Goal: Obtain resource: Download file/media

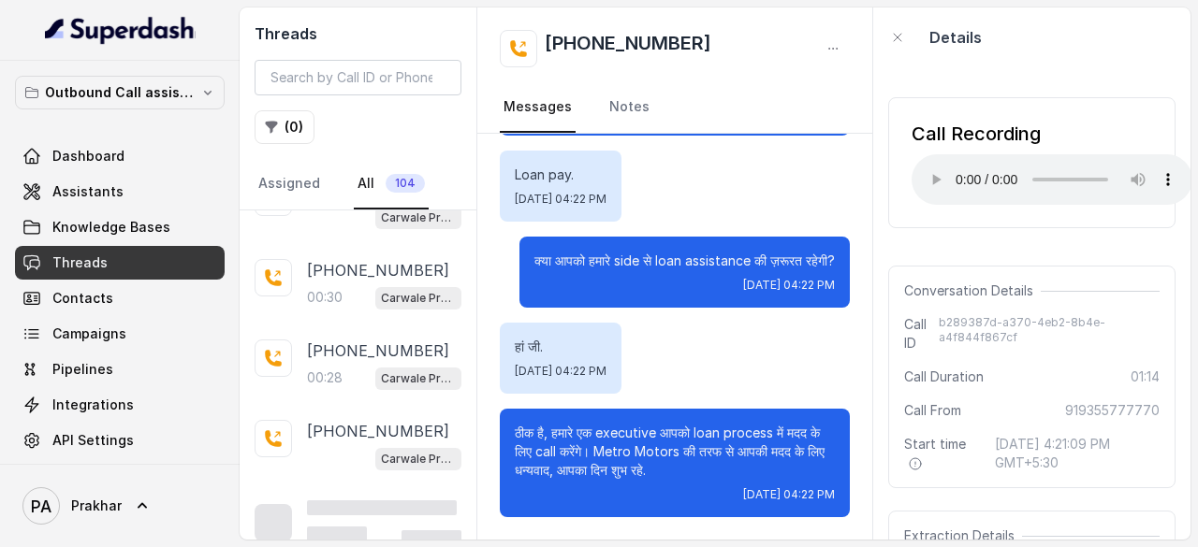
scroll to position [1340, 0]
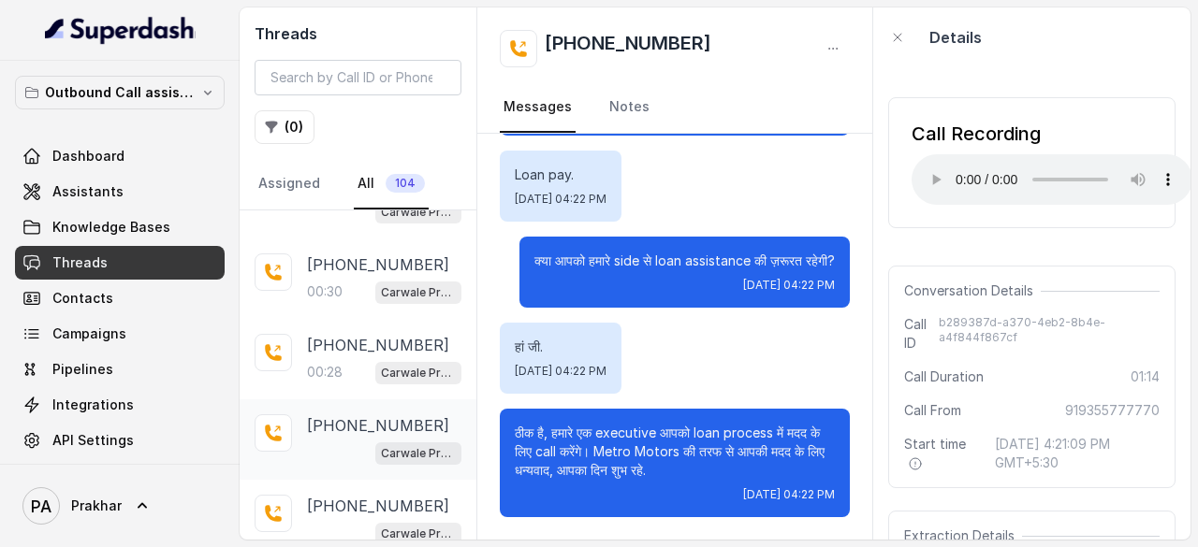
click at [352, 418] on p "[PHONE_NUMBER]" at bounding box center [378, 425] width 142 height 22
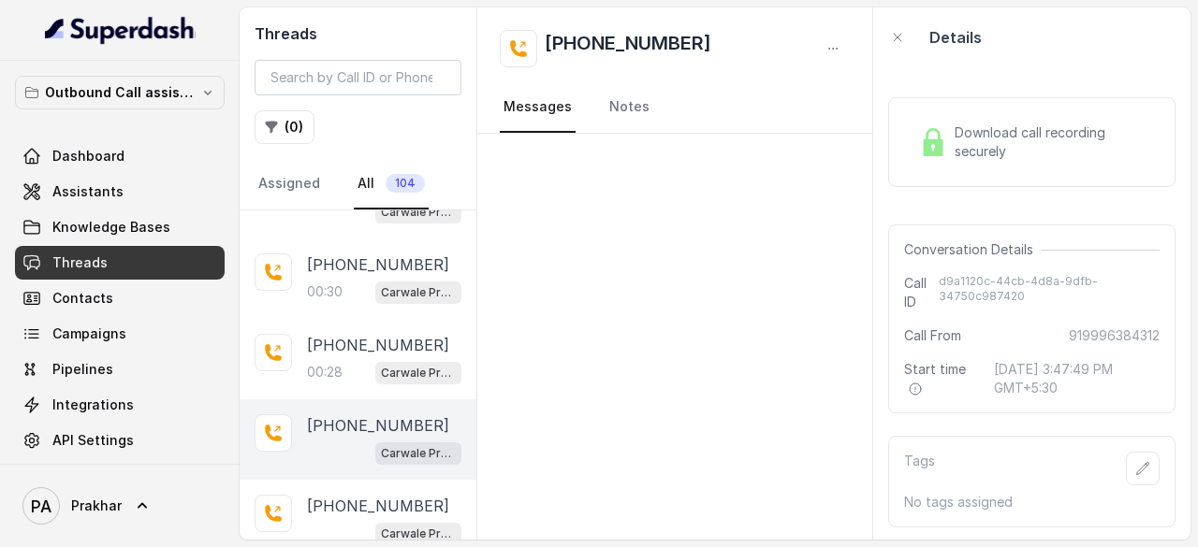
click at [982, 127] on span "Download call recording securely" at bounding box center [1052, 141] width 197 height 37
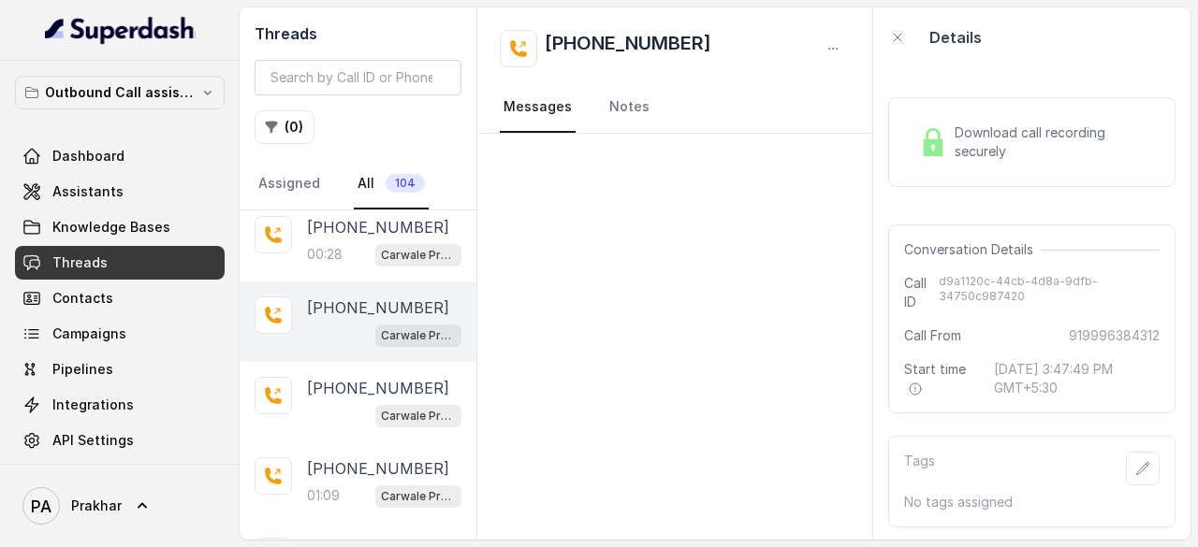
scroll to position [1461, 0]
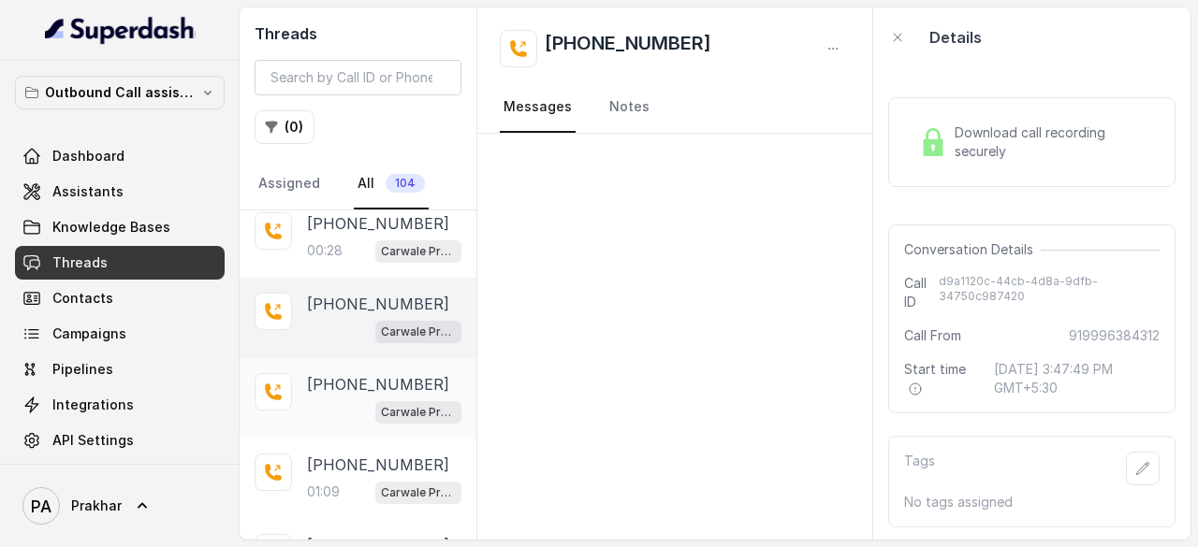
click at [348, 399] on div "Carwale Premium Voice Assistant" at bounding box center [384, 411] width 154 height 24
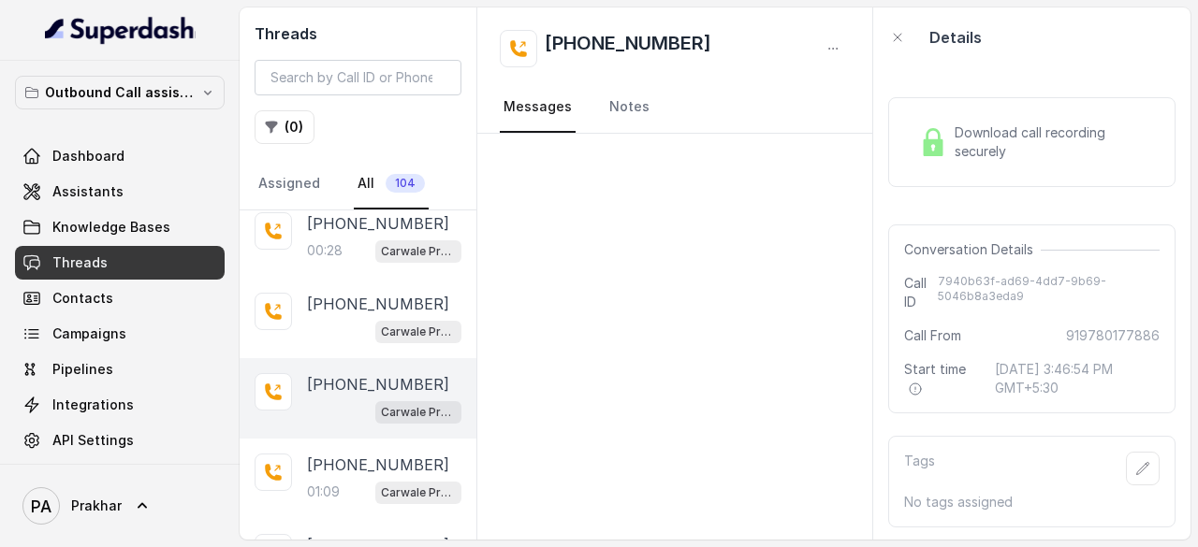
click at [1038, 122] on div "Download call recording securely" at bounding box center [1031, 142] width 240 height 43
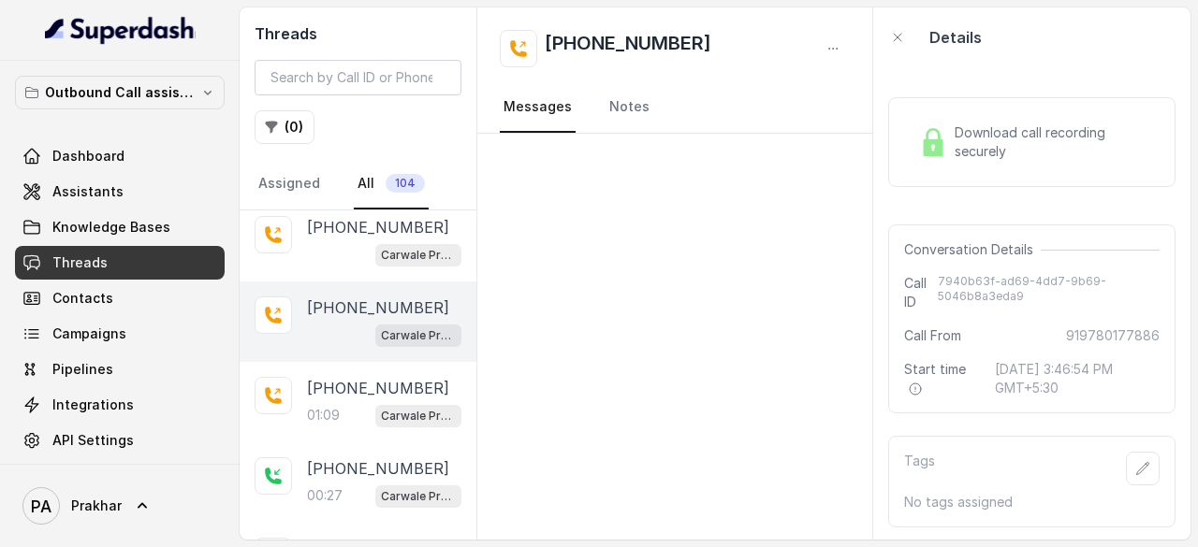
scroll to position [1542, 0]
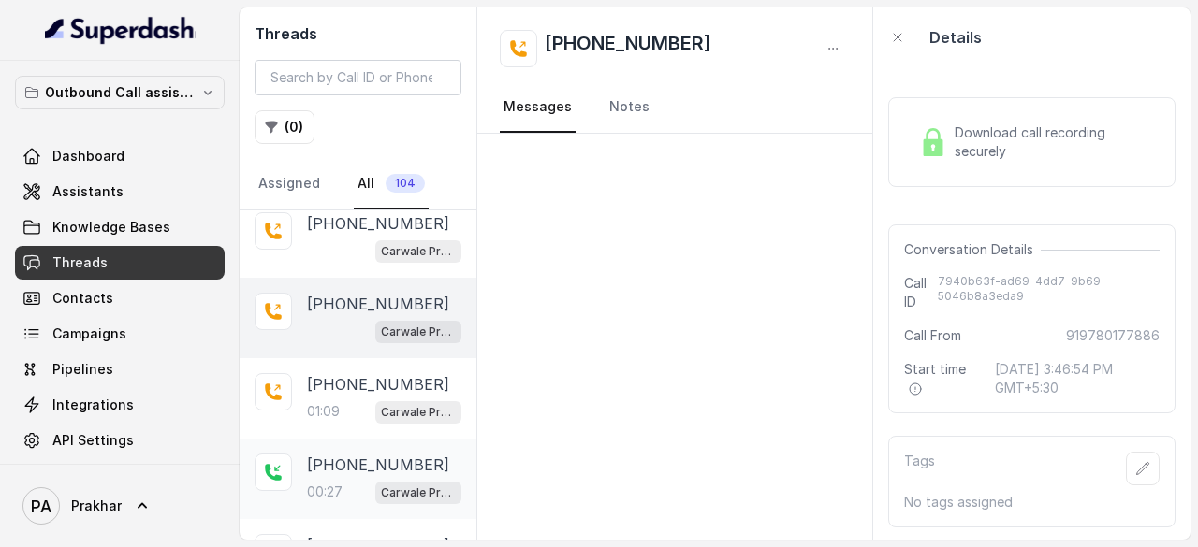
click at [322, 454] on p "[PHONE_NUMBER]" at bounding box center [378, 465] width 142 height 22
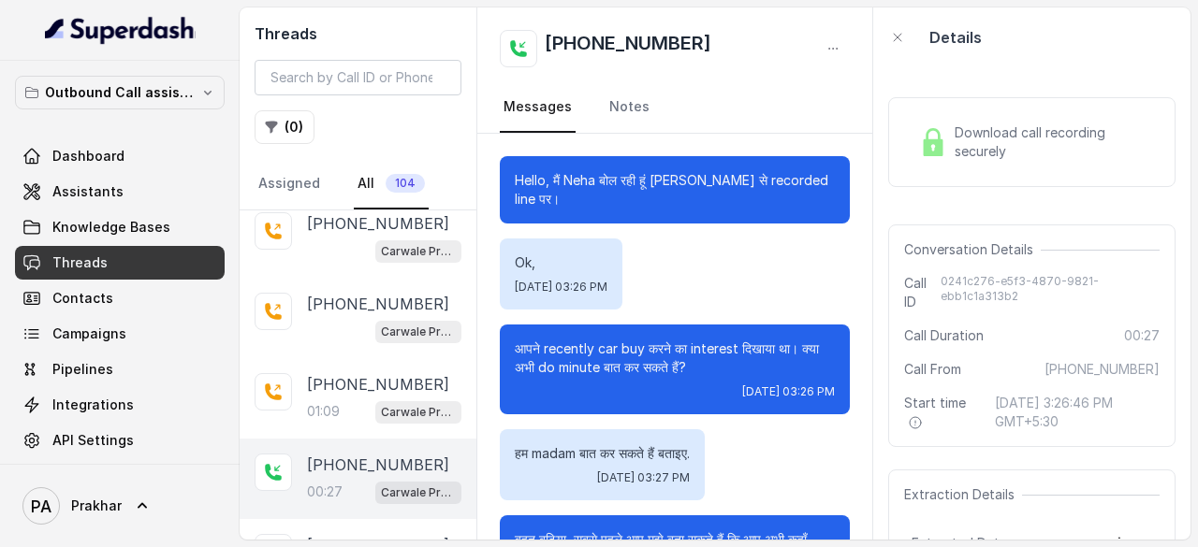
scroll to position [87, 0]
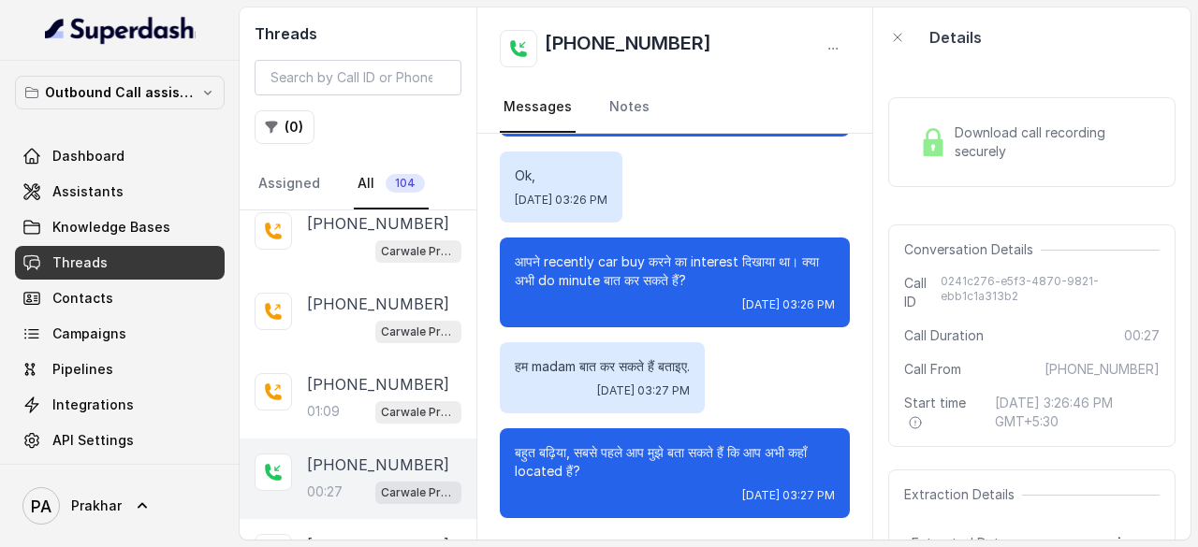
click at [1000, 153] on span "Download call recording securely" at bounding box center [1052, 141] width 197 height 37
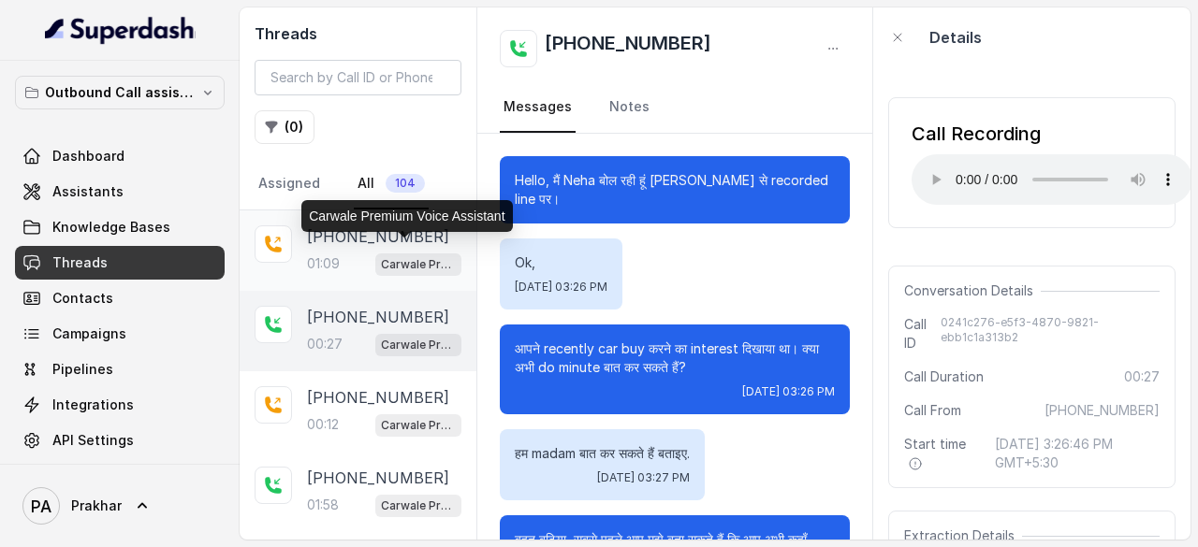
scroll to position [1690, 0]
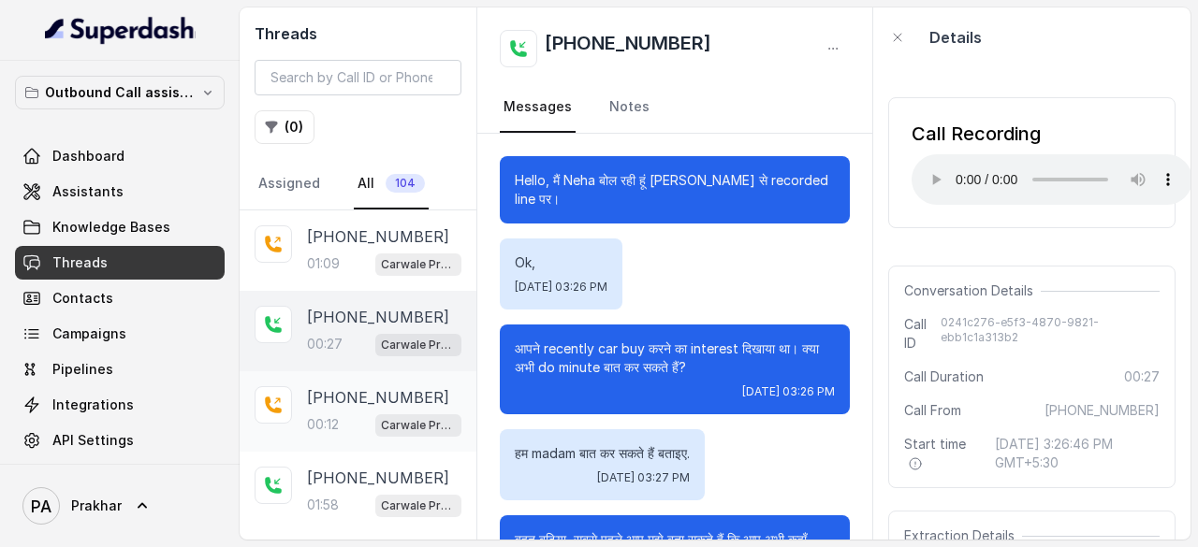
click at [346, 390] on p "[PHONE_NUMBER]" at bounding box center [378, 397] width 142 height 22
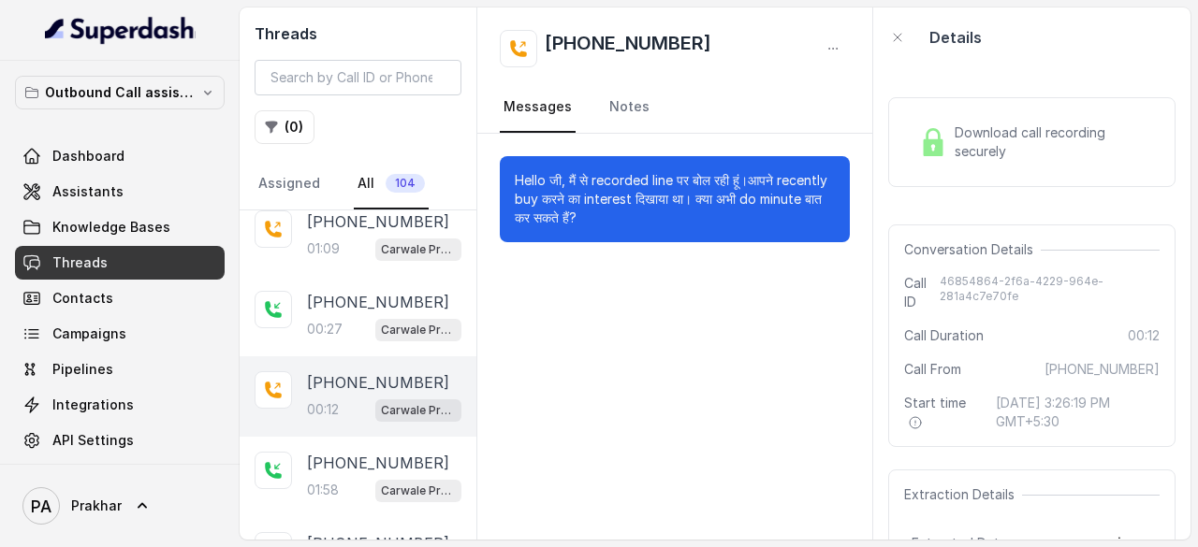
scroll to position [1703, 0]
drag, startPoint x: 721, startPoint y: 36, endPoint x: 544, endPoint y: 42, distance: 177.9
click at [544, 42] on div "[PHONE_NUMBER]" at bounding box center [675, 48] width 350 height 37
copy h2 "[PHONE_NUMBER]"
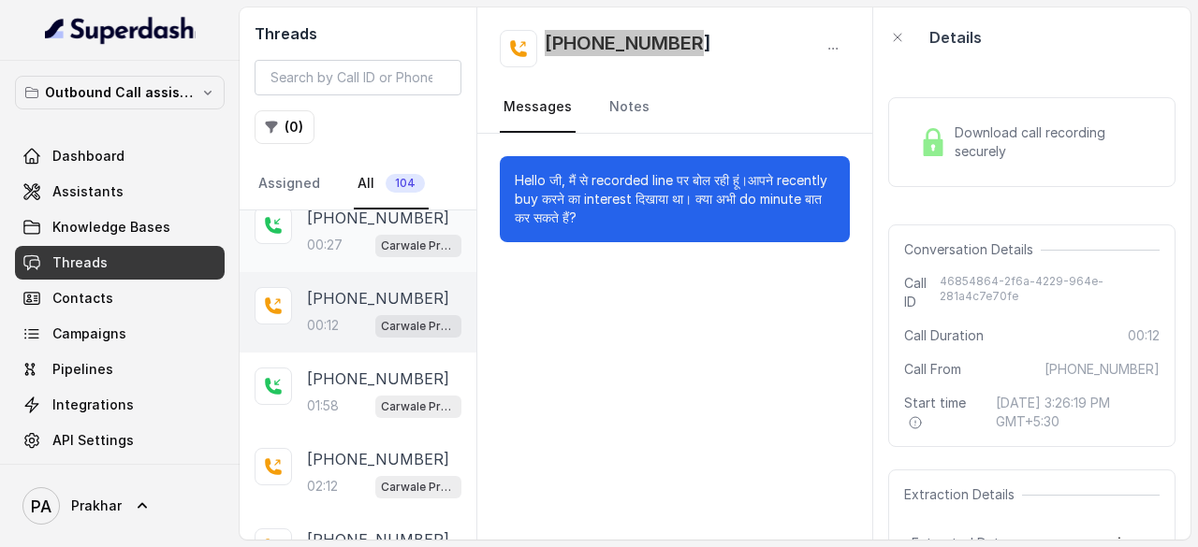
scroll to position [1800, 0]
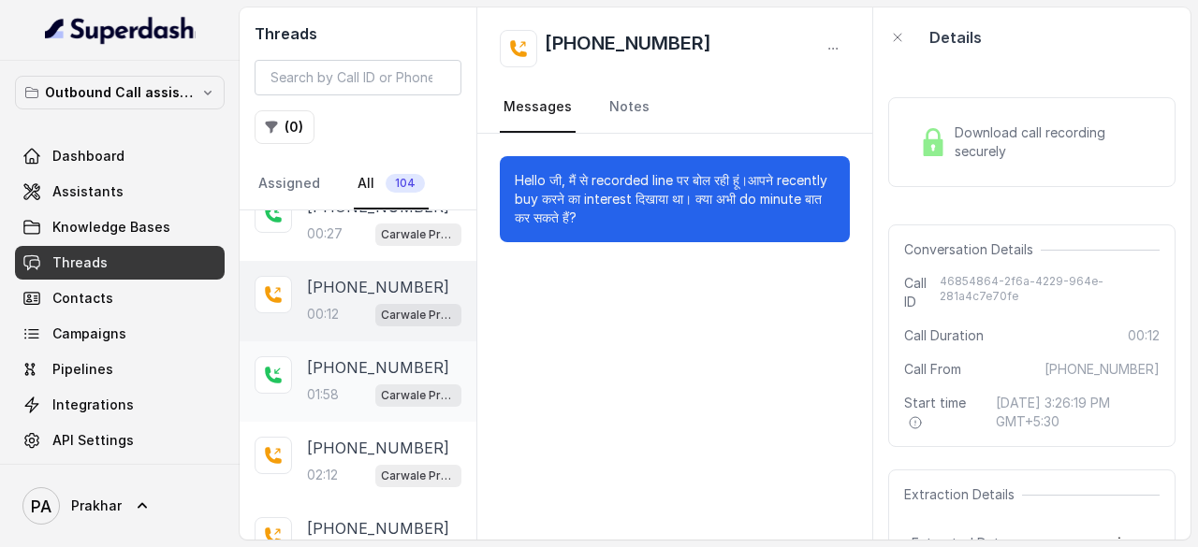
click at [375, 356] on p "[PHONE_NUMBER]" at bounding box center [378, 367] width 142 height 22
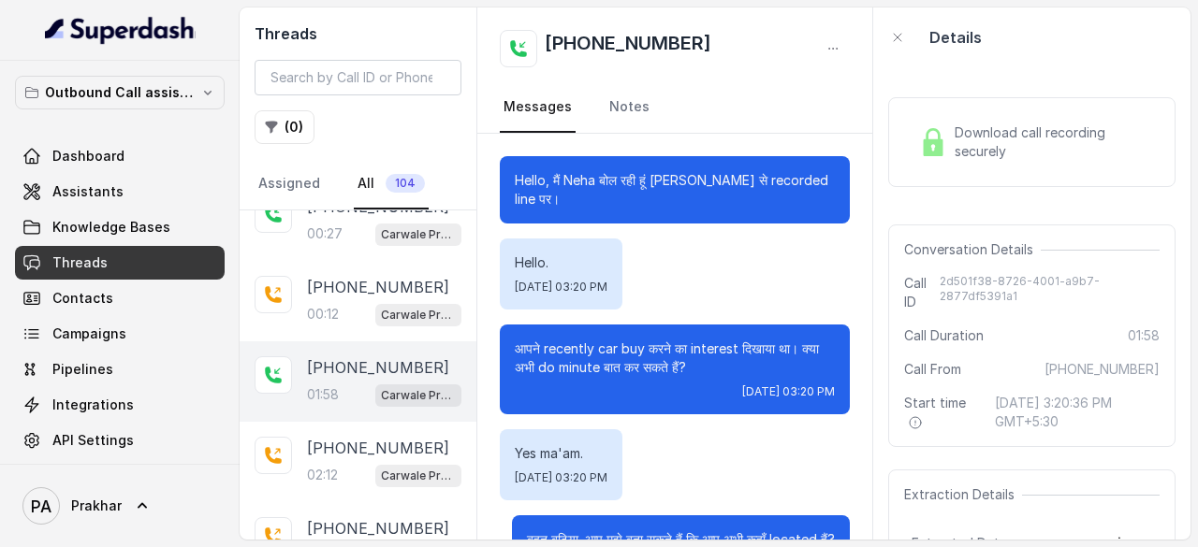
scroll to position [1996, 0]
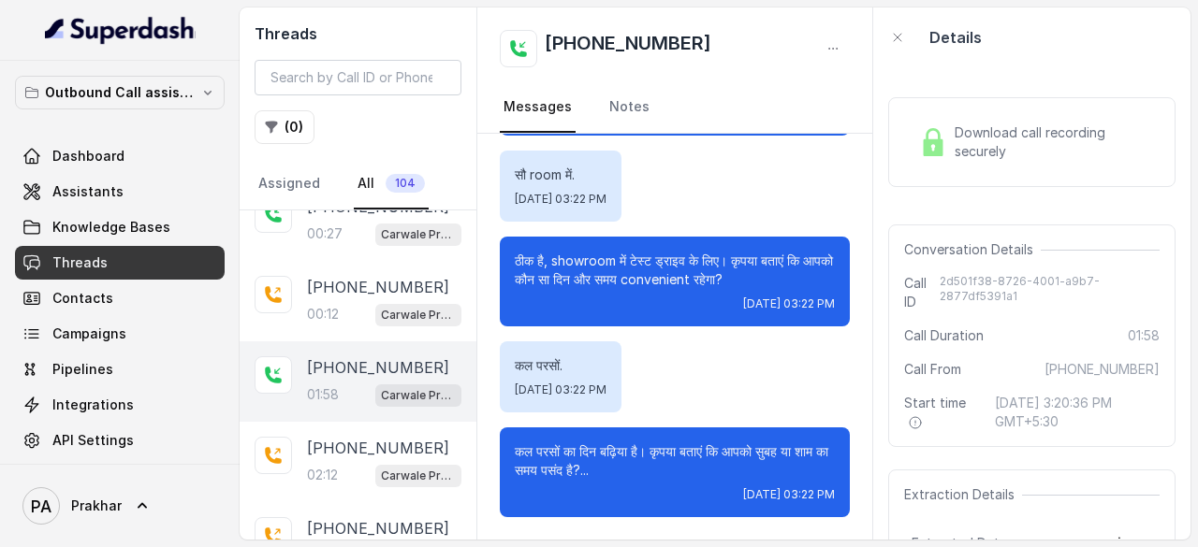
click at [971, 145] on span "Download call recording securely" at bounding box center [1052, 141] width 197 height 37
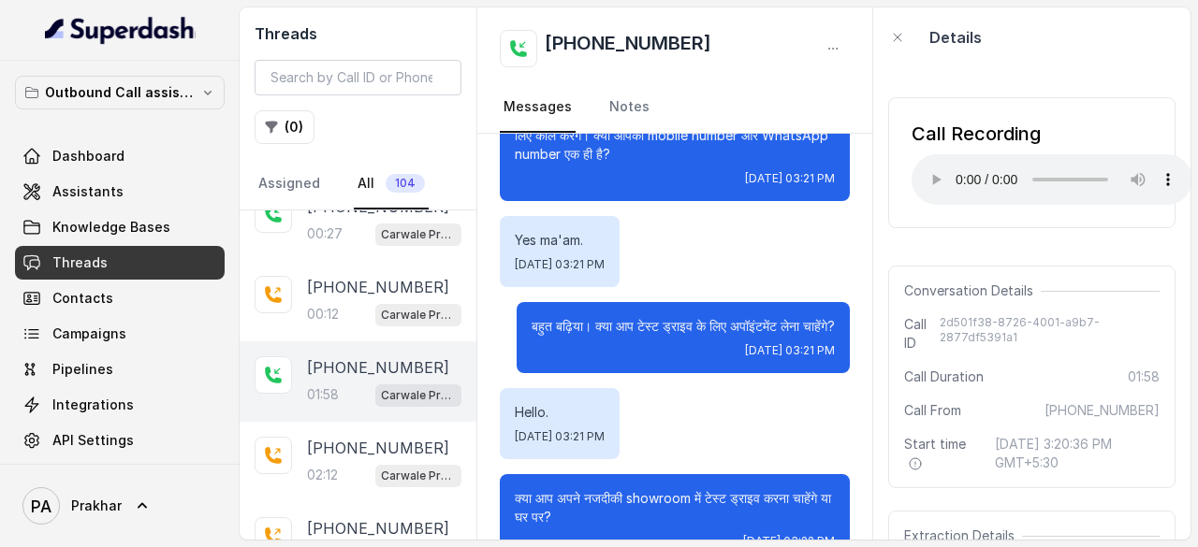
scroll to position [225, 0]
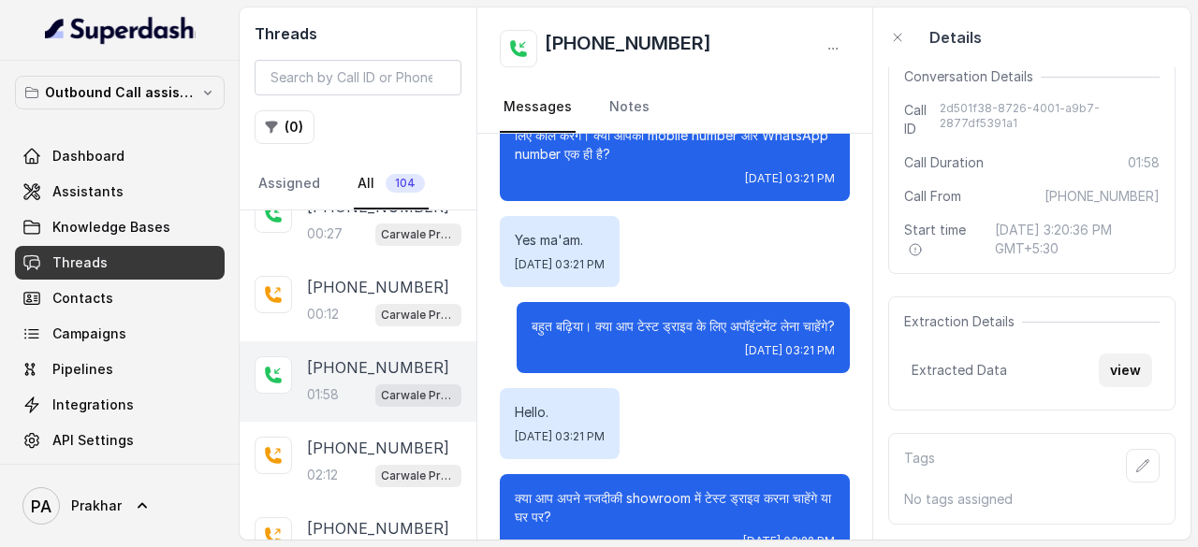
click at [1125, 358] on button "view" at bounding box center [1124, 371] width 53 height 34
click at [1104, 358] on button "view" at bounding box center [1124, 371] width 53 height 34
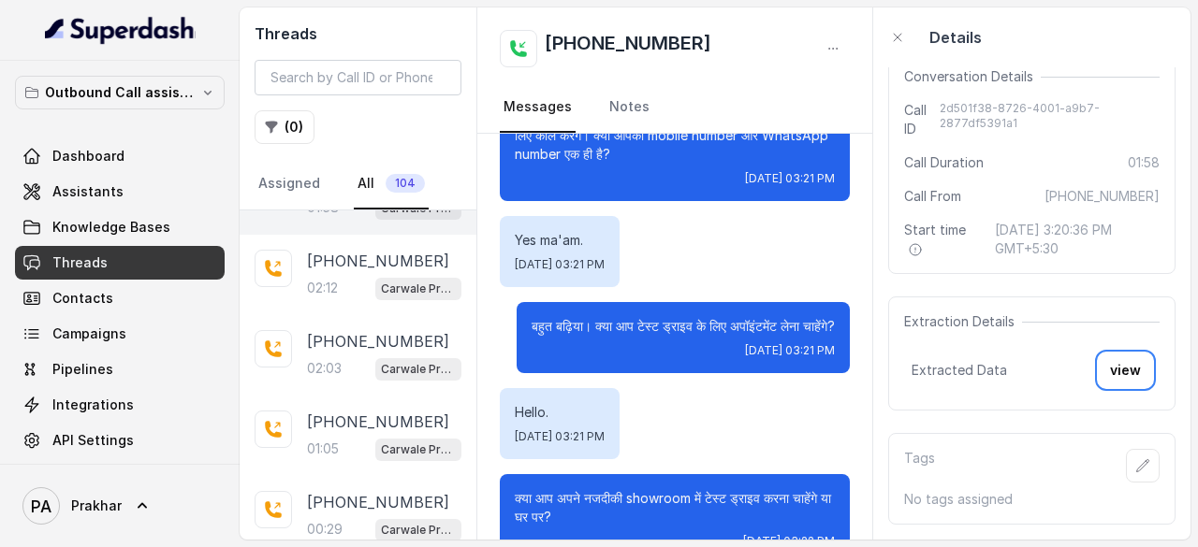
scroll to position [1987, 0]
click at [337, 279] on p "02:12" at bounding box center [322, 288] width 31 height 19
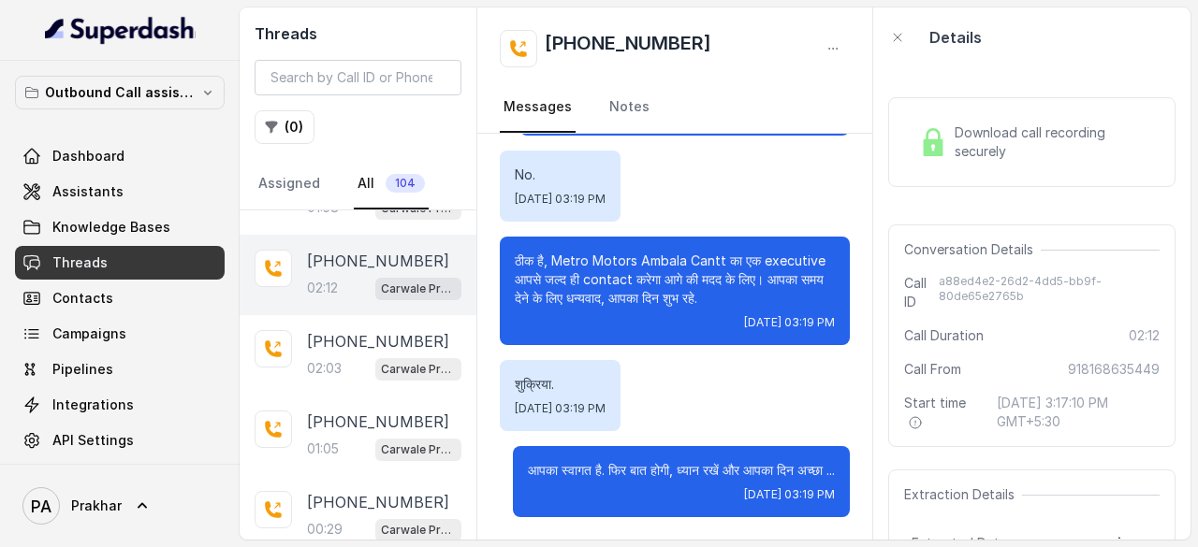
click at [998, 151] on span "Download call recording securely" at bounding box center [1052, 141] width 197 height 37
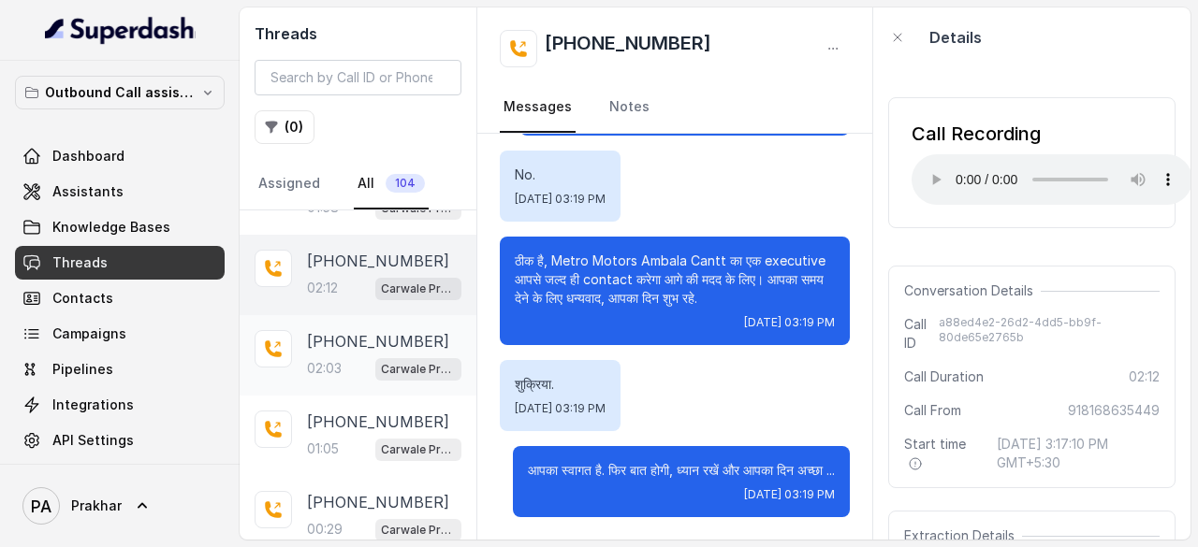
click at [357, 330] on p "[PHONE_NUMBER]" at bounding box center [378, 341] width 142 height 22
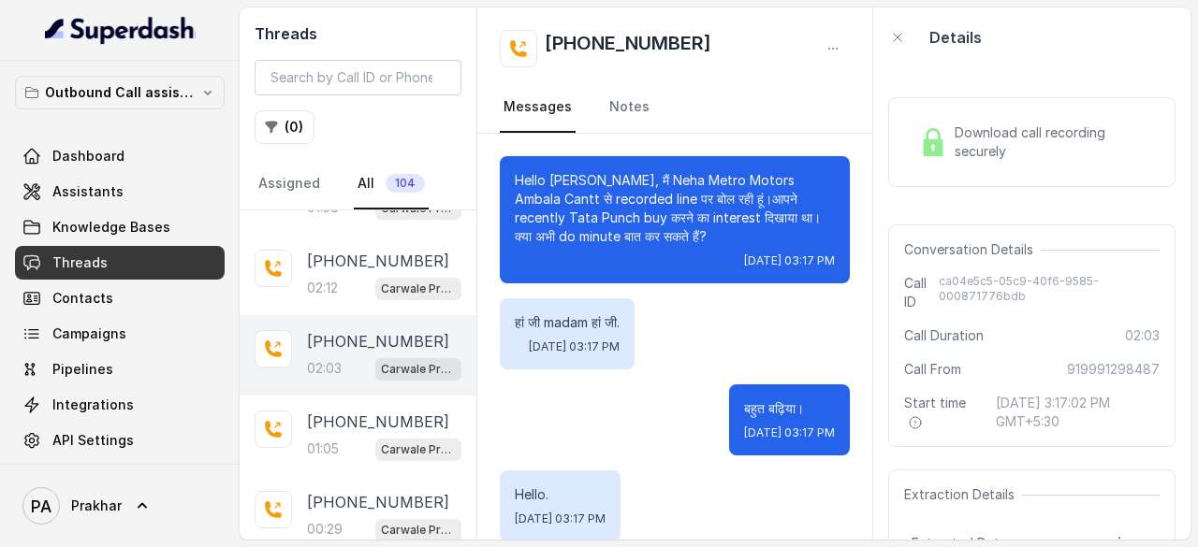
scroll to position [2082, 0]
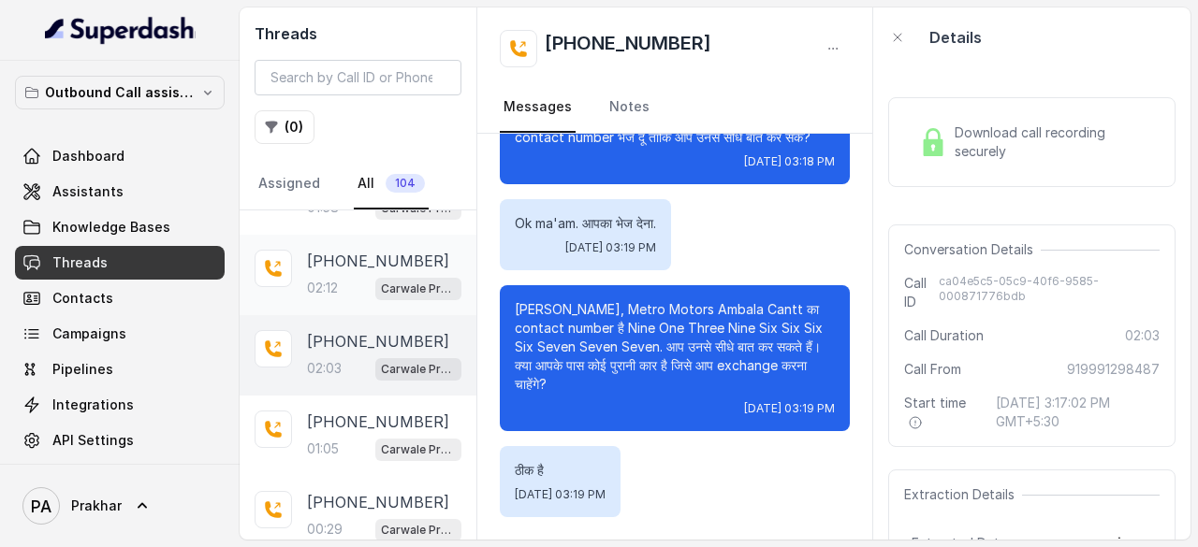
click at [438, 250] on div "[PHONE_NUMBER]" at bounding box center [384, 261] width 154 height 22
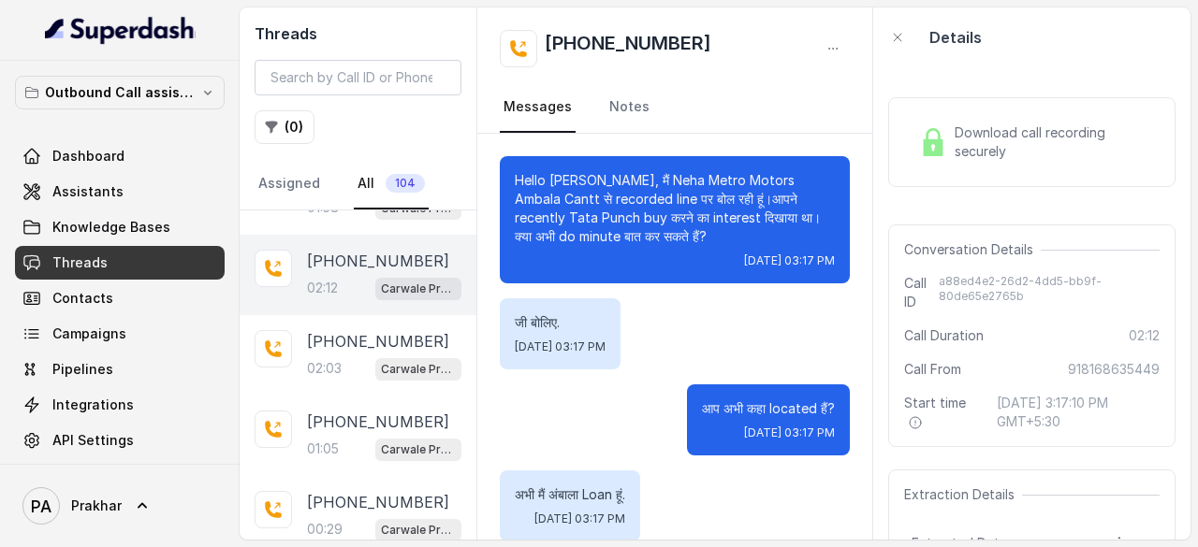
scroll to position [2456, 0]
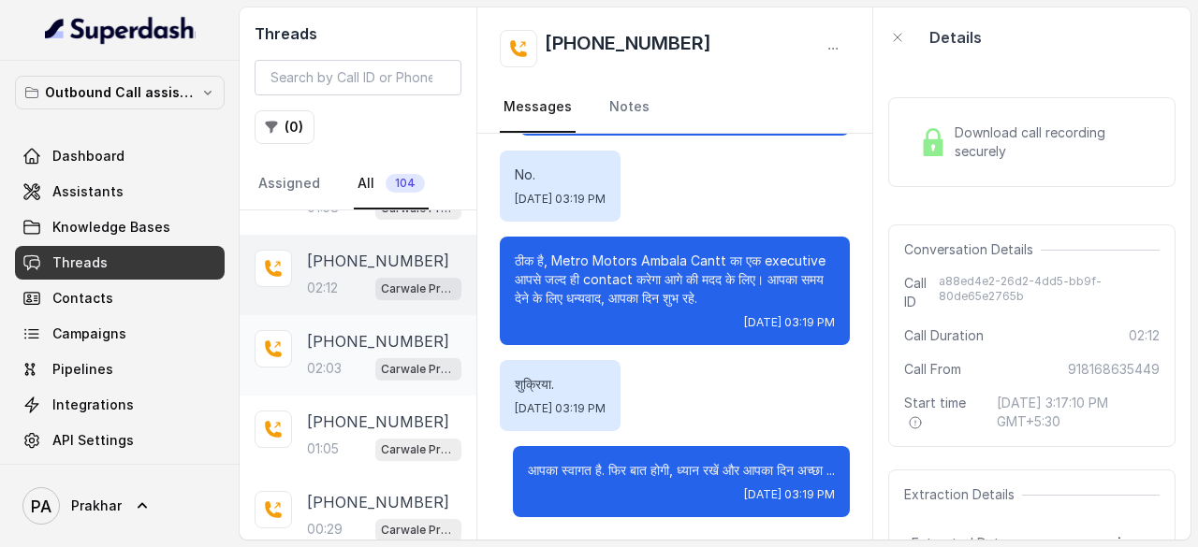
click at [352, 330] on p "[PHONE_NUMBER]" at bounding box center [378, 341] width 142 height 22
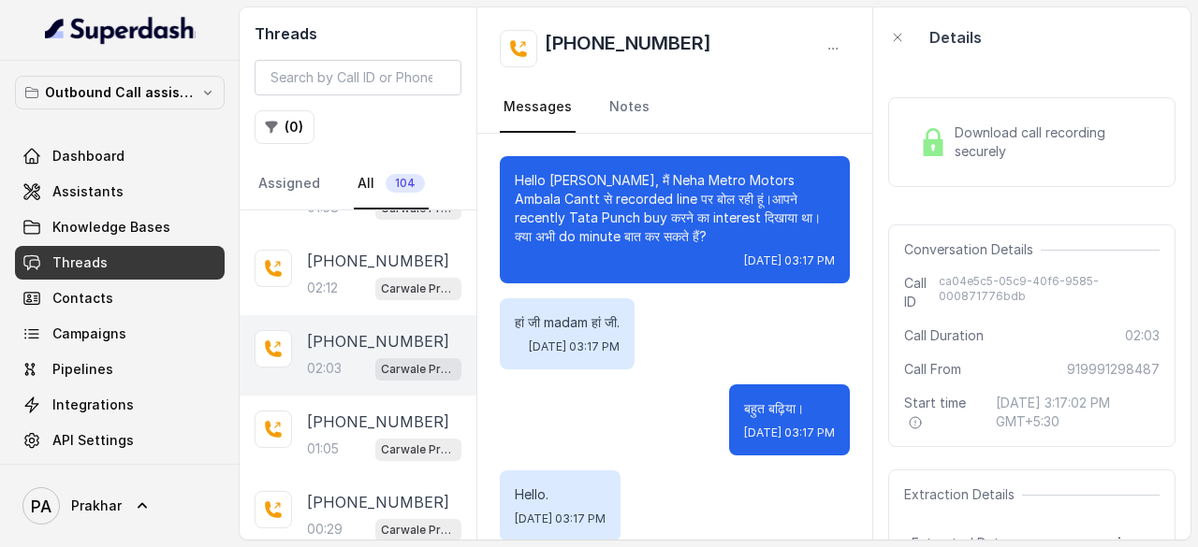
scroll to position [2082, 0]
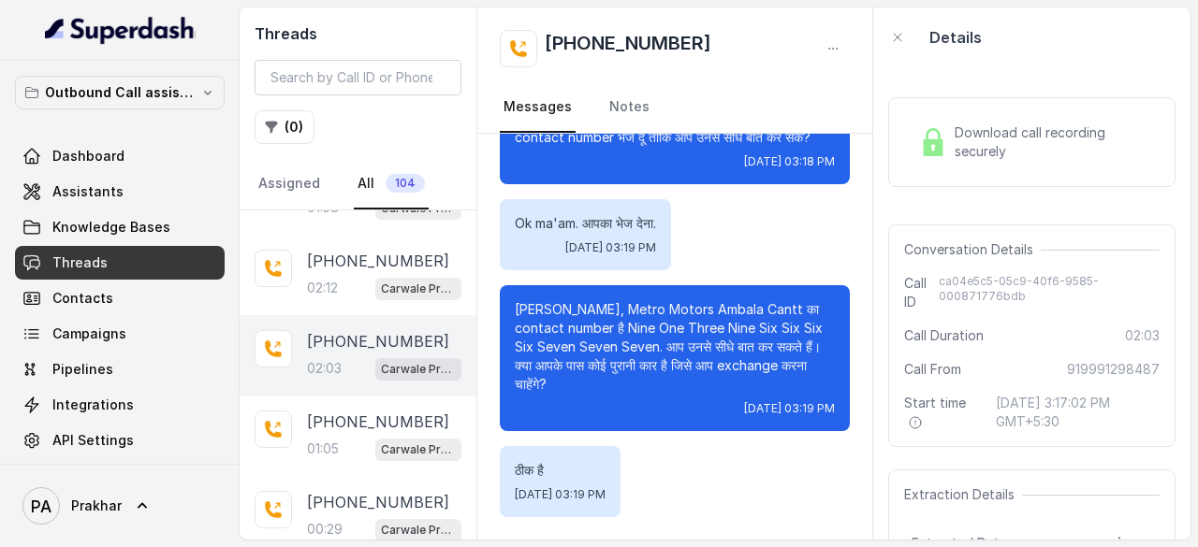
click at [993, 156] on span "Download call recording securely" at bounding box center [1052, 141] width 197 height 37
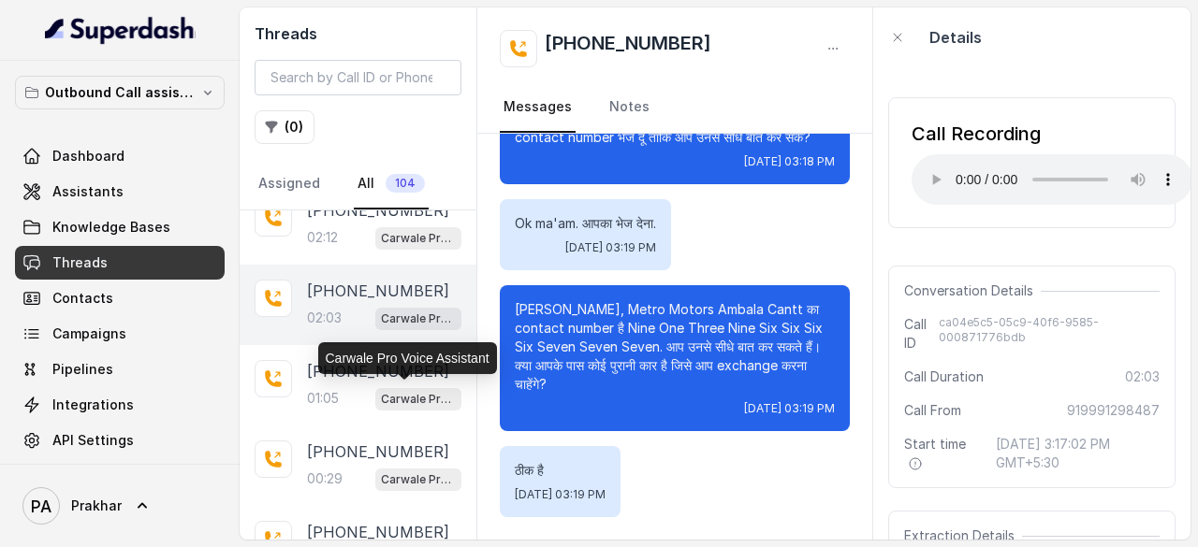
scroll to position [2023, 0]
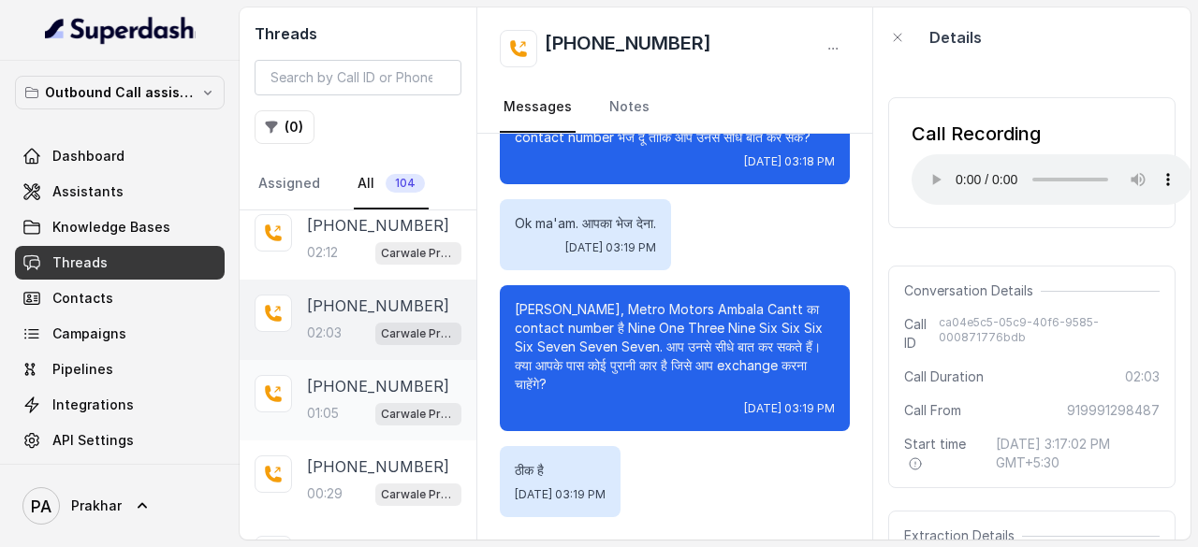
click at [371, 375] on p "[PHONE_NUMBER]" at bounding box center [378, 386] width 142 height 22
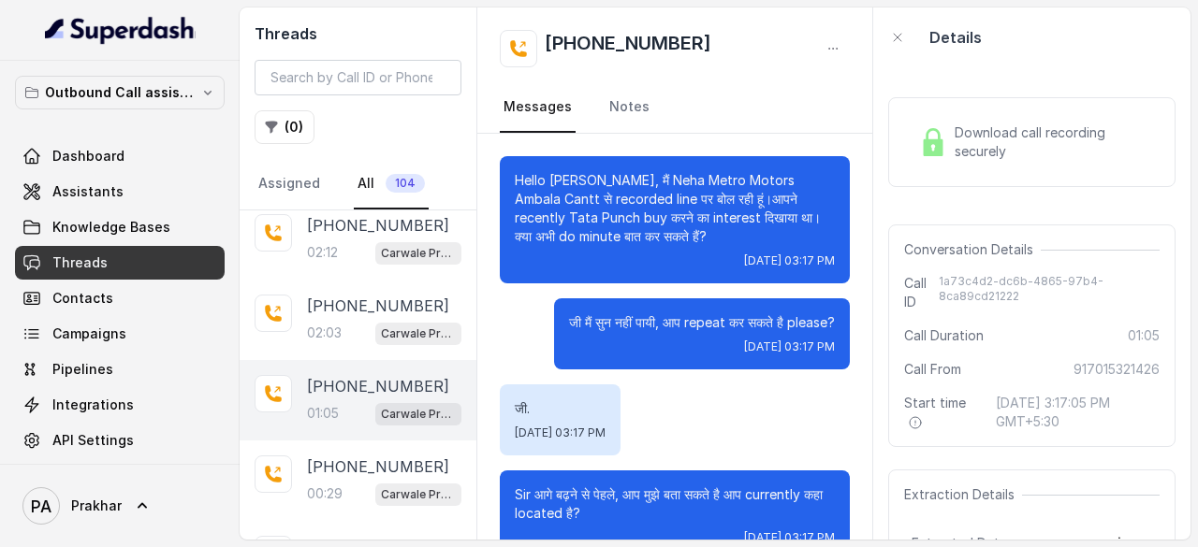
scroll to position [510, 0]
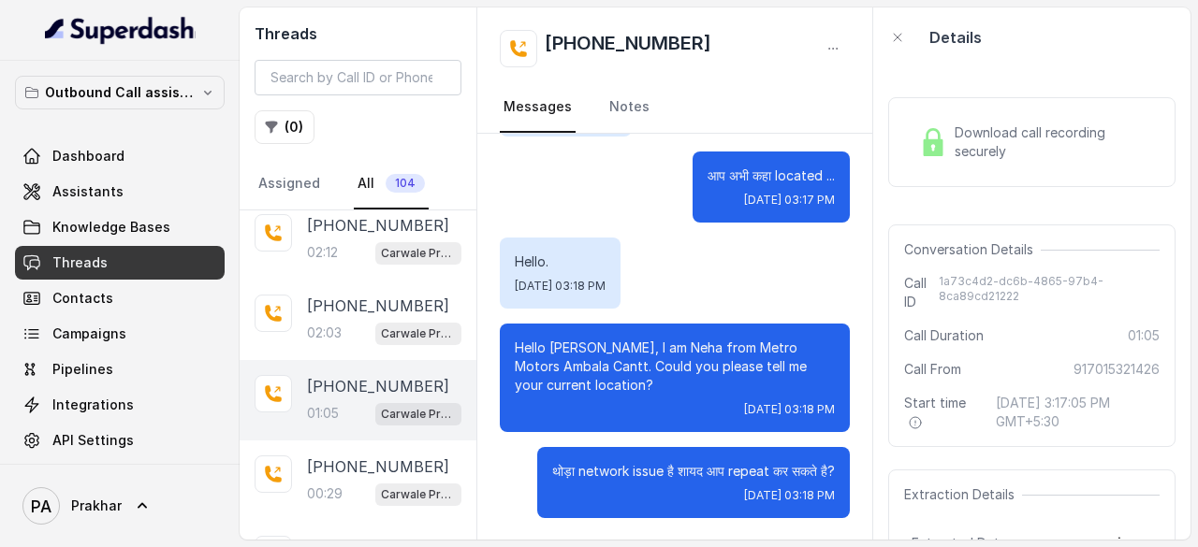
click at [1053, 133] on span "Download call recording securely" at bounding box center [1052, 141] width 197 height 37
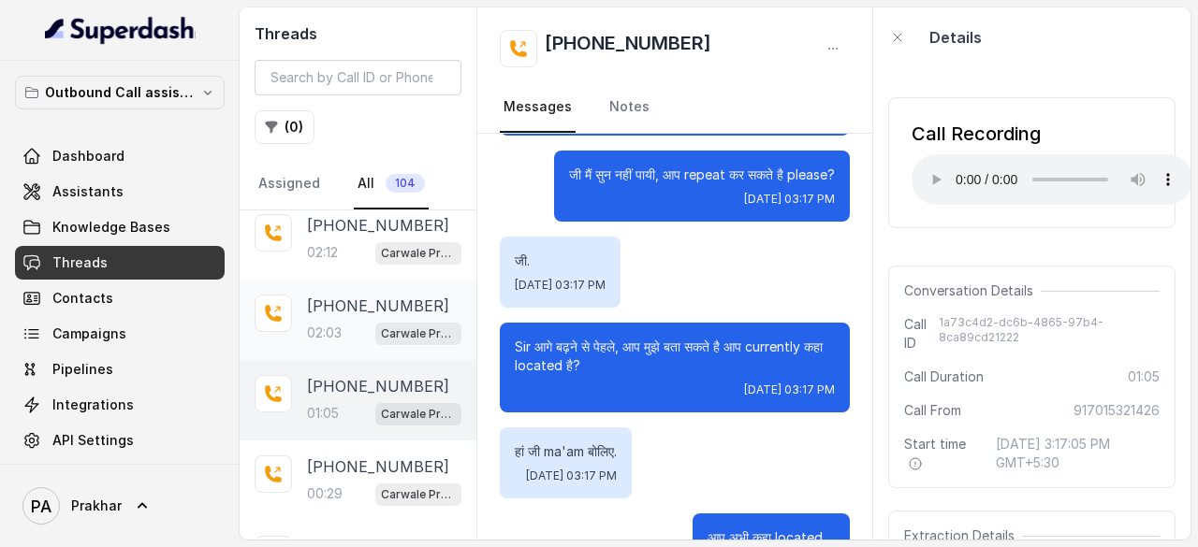
scroll to position [1944, 0]
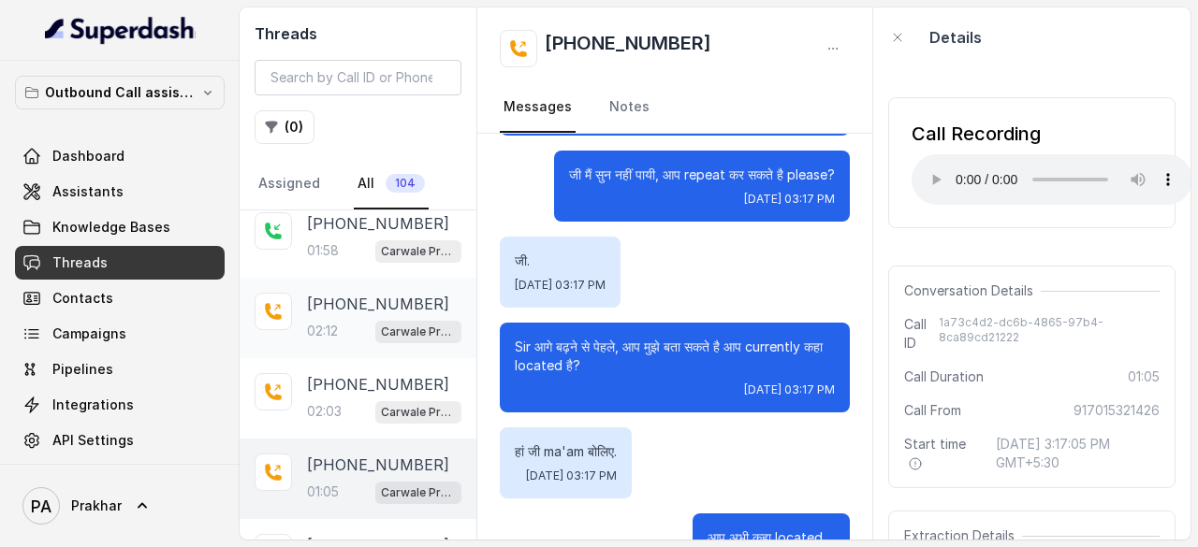
click at [375, 319] on div "Carwale Pro Voice Assistant" at bounding box center [418, 331] width 86 height 24
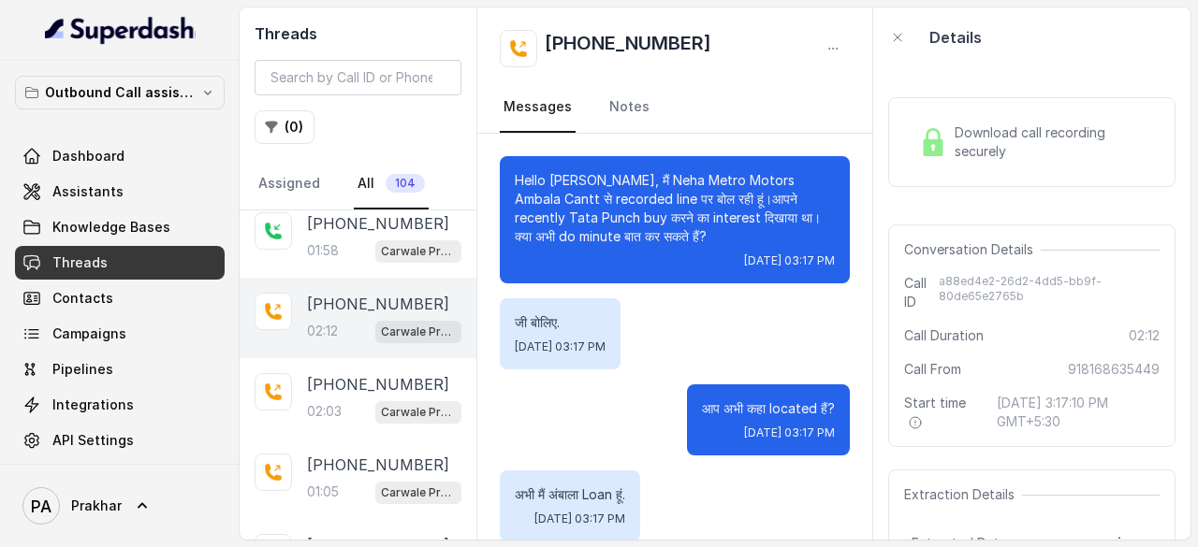
scroll to position [2456, 0]
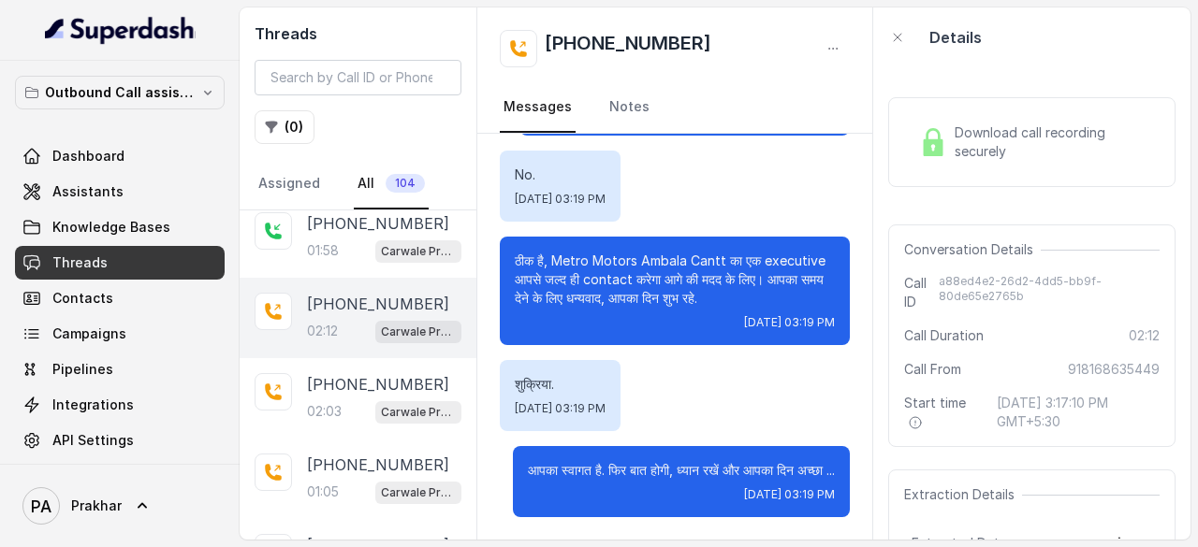
click at [995, 157] on span "Download call recording securely" at bounding box center [1052, 141] width 197 height 37
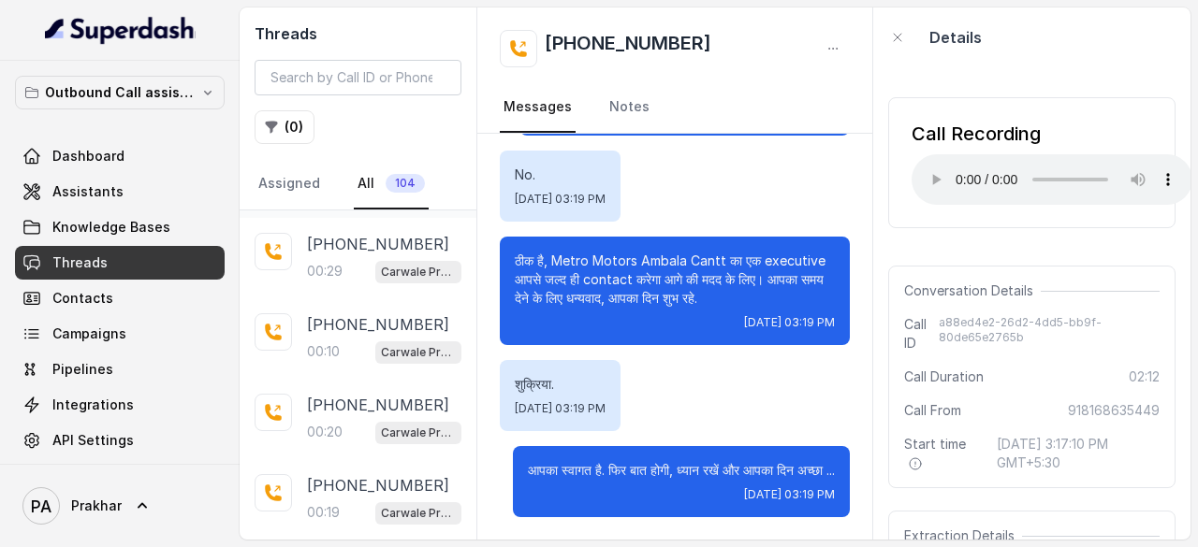
scroll to position [2217, 0]
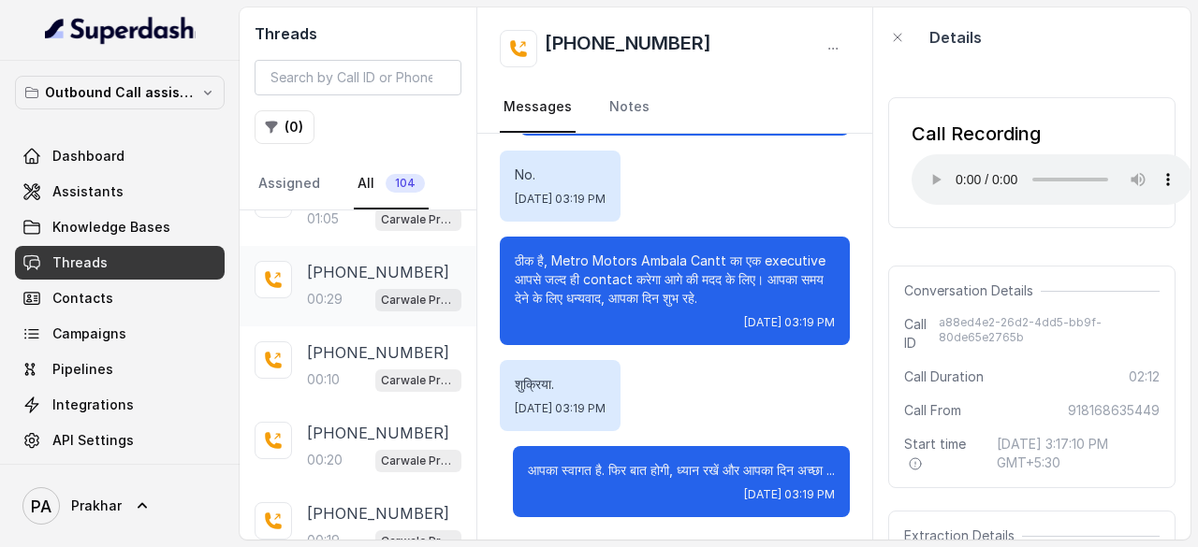
click at [356, 300] on div "[PHONE_NUMBER]:29 Carwale Pro Voice Assistant" at bounding box center [358, 286] width 237 height 80
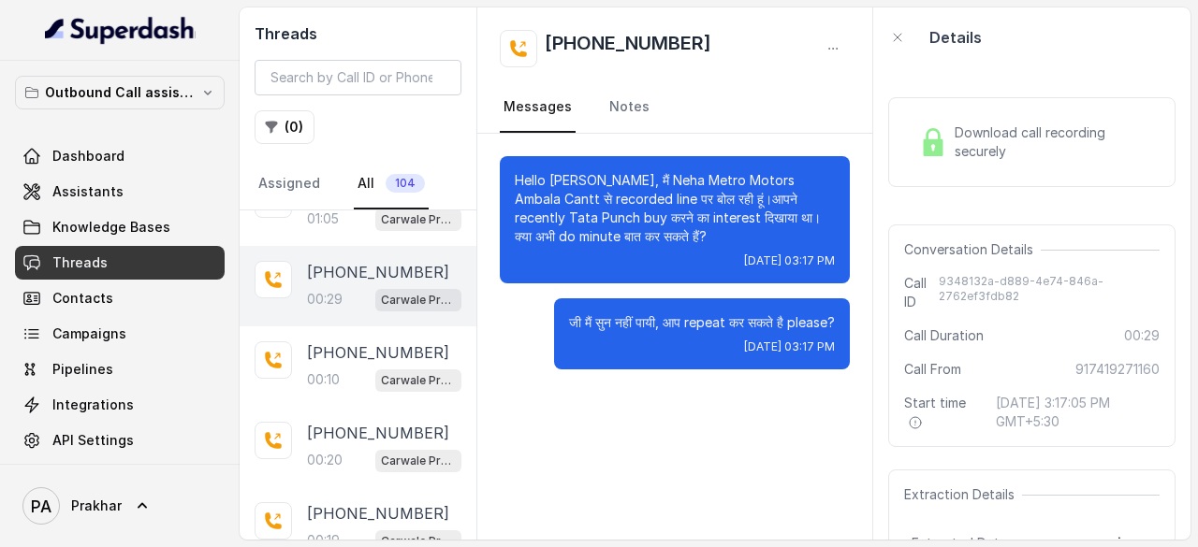
click at [1044, 130] on span "Download call recording securely" at bounding box center [1052, 141] width 197 height 37
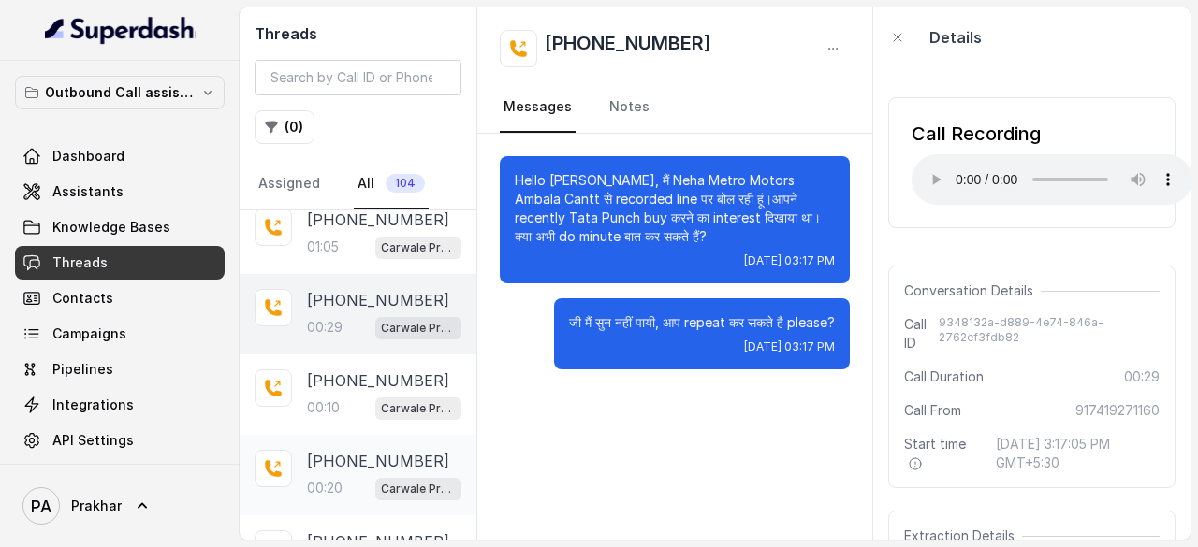
scroll to position [2186, 0]
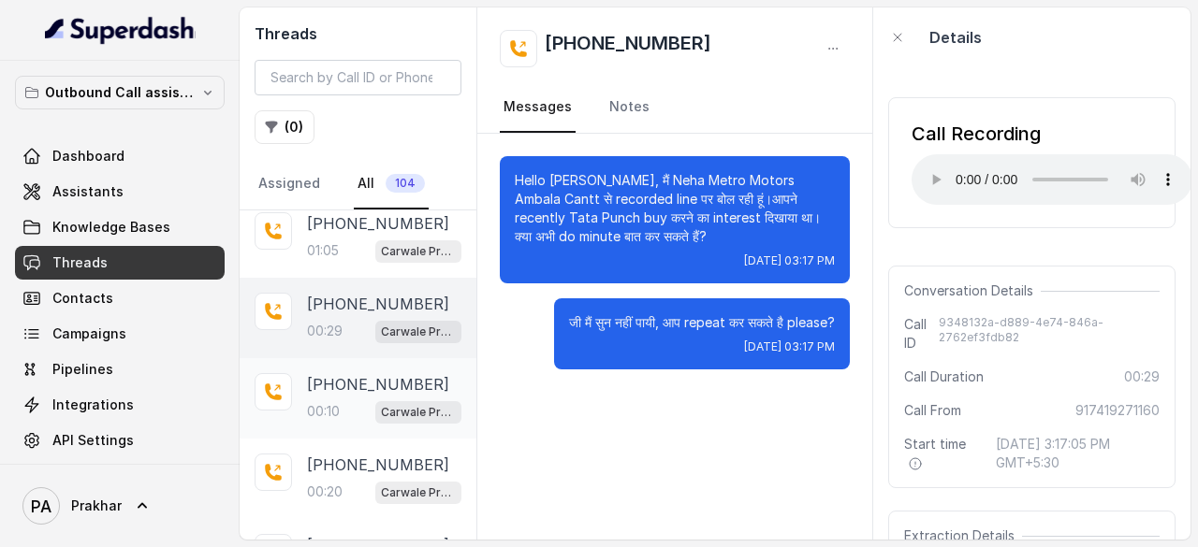
click at [339, 377] on div "[PHONE_NUMBER]:10 Carwale Pro Voice Assistant" at bounding box center [384, 398] width 154 height 51
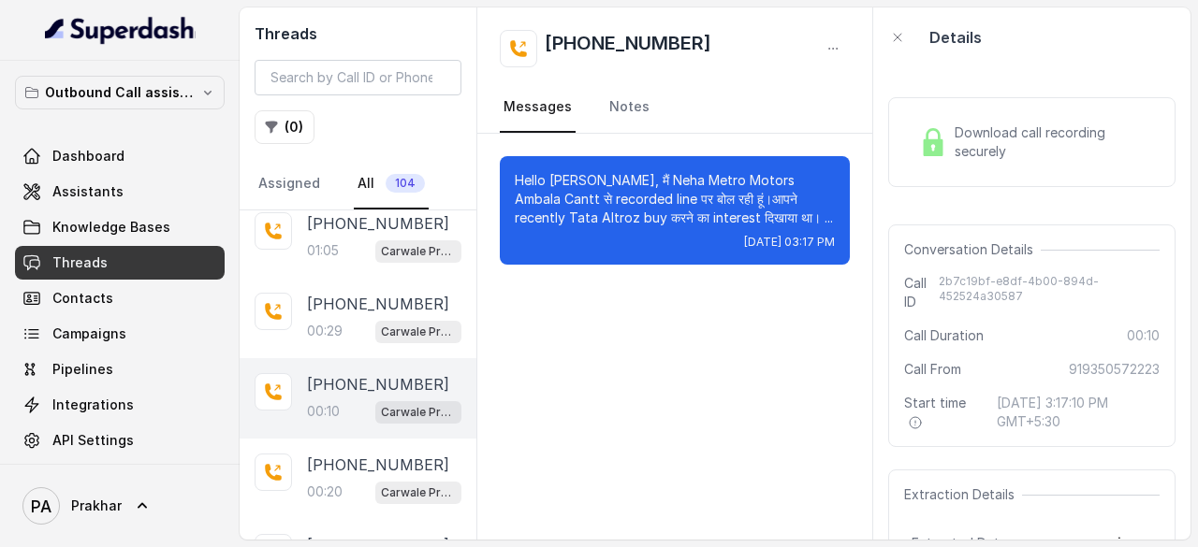
click at [928, 167] on div "Download call recording securely" at bounding box center [1031, 142] width 287 height 90
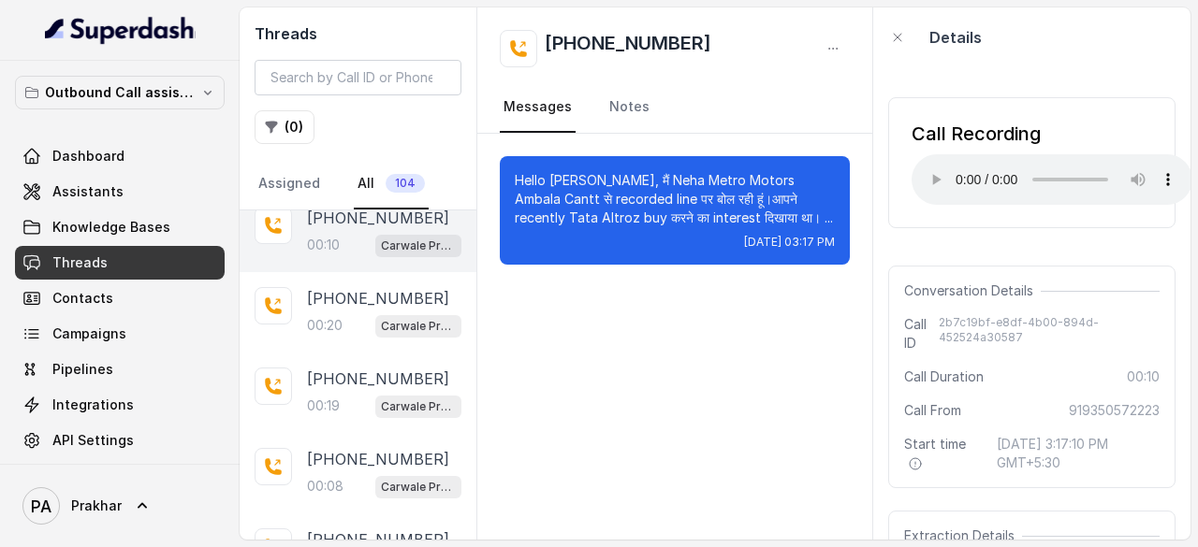
scroll to position [2354, 0]
click at [337, 314] on p "00:20" at bounding box center [325, 323] width 36 height 19
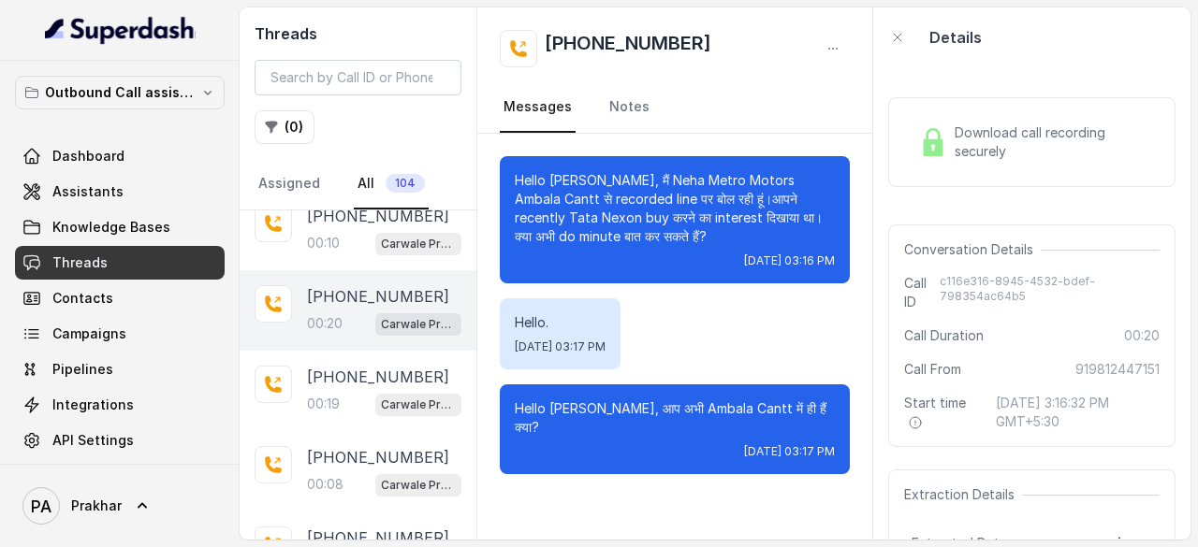
click at [940, 146] on img at bounding box center [933, 142] width 28 height 28
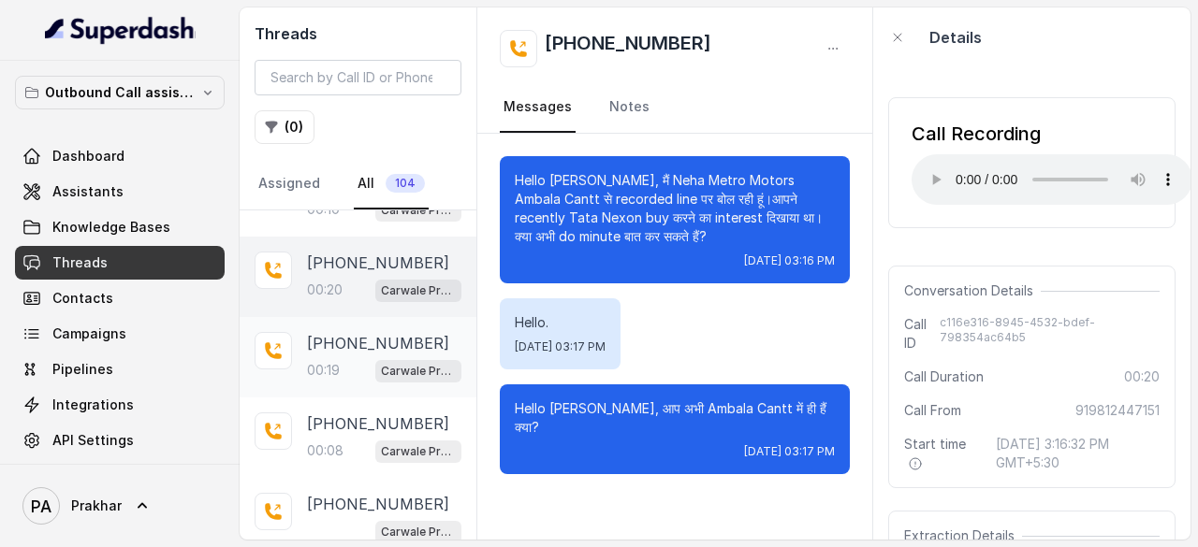
scroll to position [2391, 0]
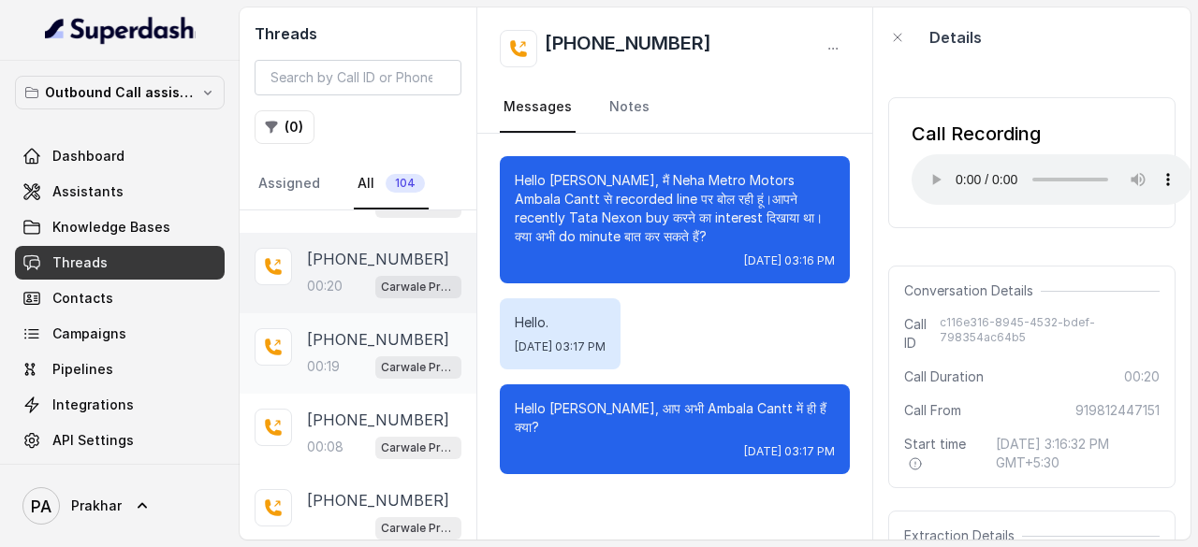
click at [352, 330] on div "[PHONE_NUMBER]:19 Carwale Pro Voice Assistant" at bounding box center [384, 353] width 154 height 51
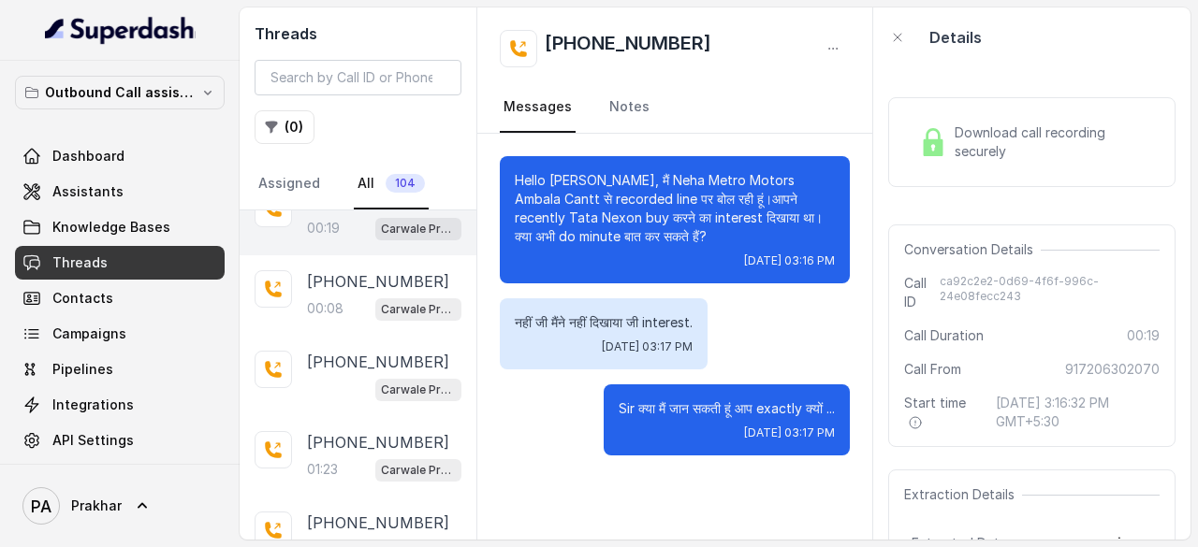
scroll to position [2530, 0]
click at [350, 297] on div "00:08 Carwale Pro Voice Assistant" at bounding box center [384, 309] width 154 height 24
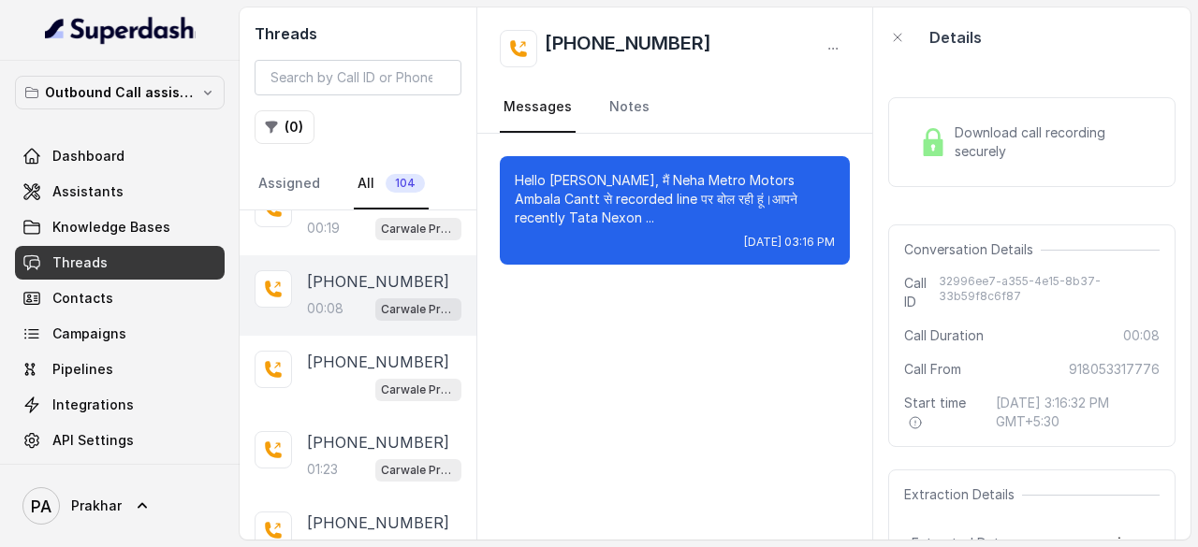
click at [996, 144] on span "Download call recording securely" at bounding box center [1052, 141] width 197 height 37
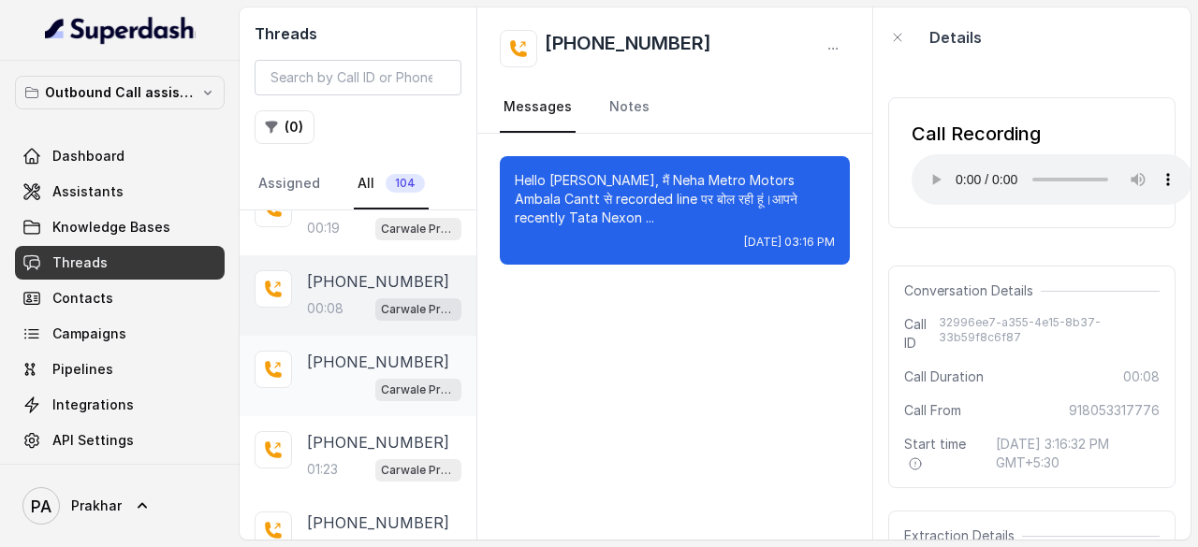
click at [399, 351] on p "[PHONE_NUMBER]" at bounding box center [378, 362] width 142 height 22
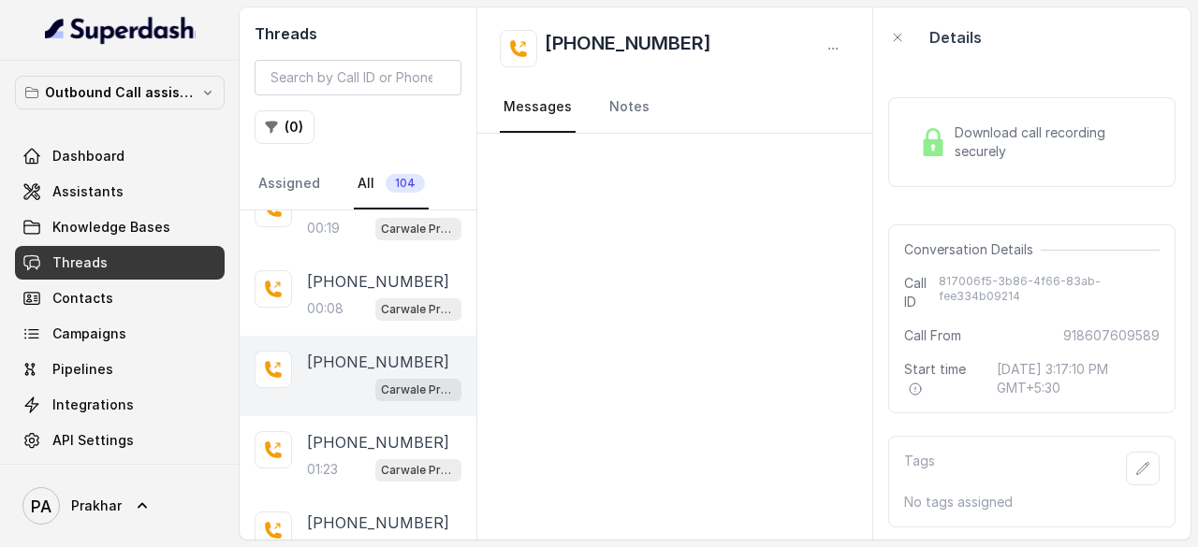
click at [1025, 156] on span "Download call recording securely" at bounding box center [1052, 141] width 197 height 37
